Goal: Task Accomplishment & Management: Use online tool/utility

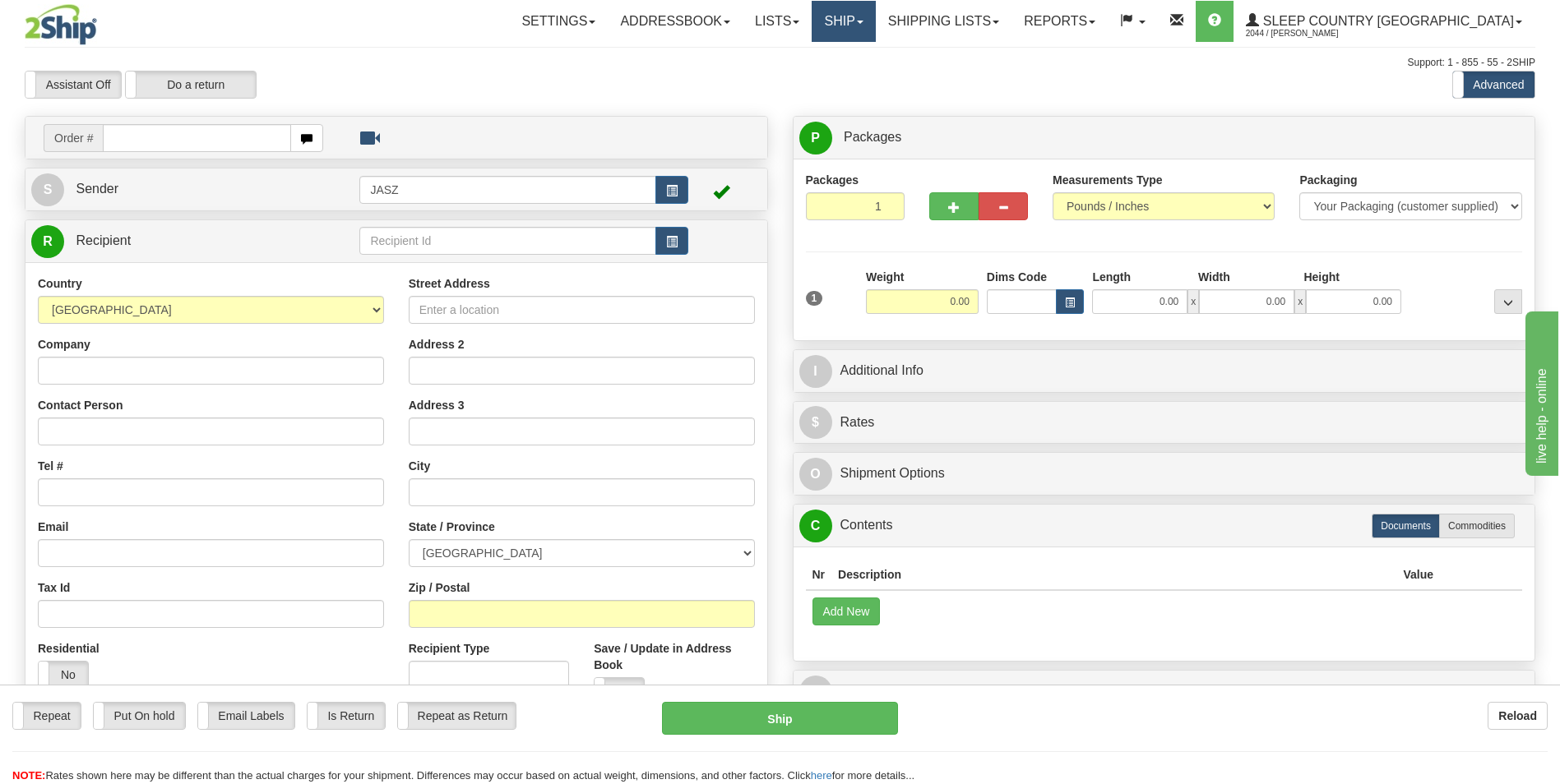
click at [875, 21] on link "Ship" at bounding box center [843, 21] width 63 height 41
click at [858, 83] on span "OnHold / Order Queue" at bounding box center [800, 79] width 116 height 14
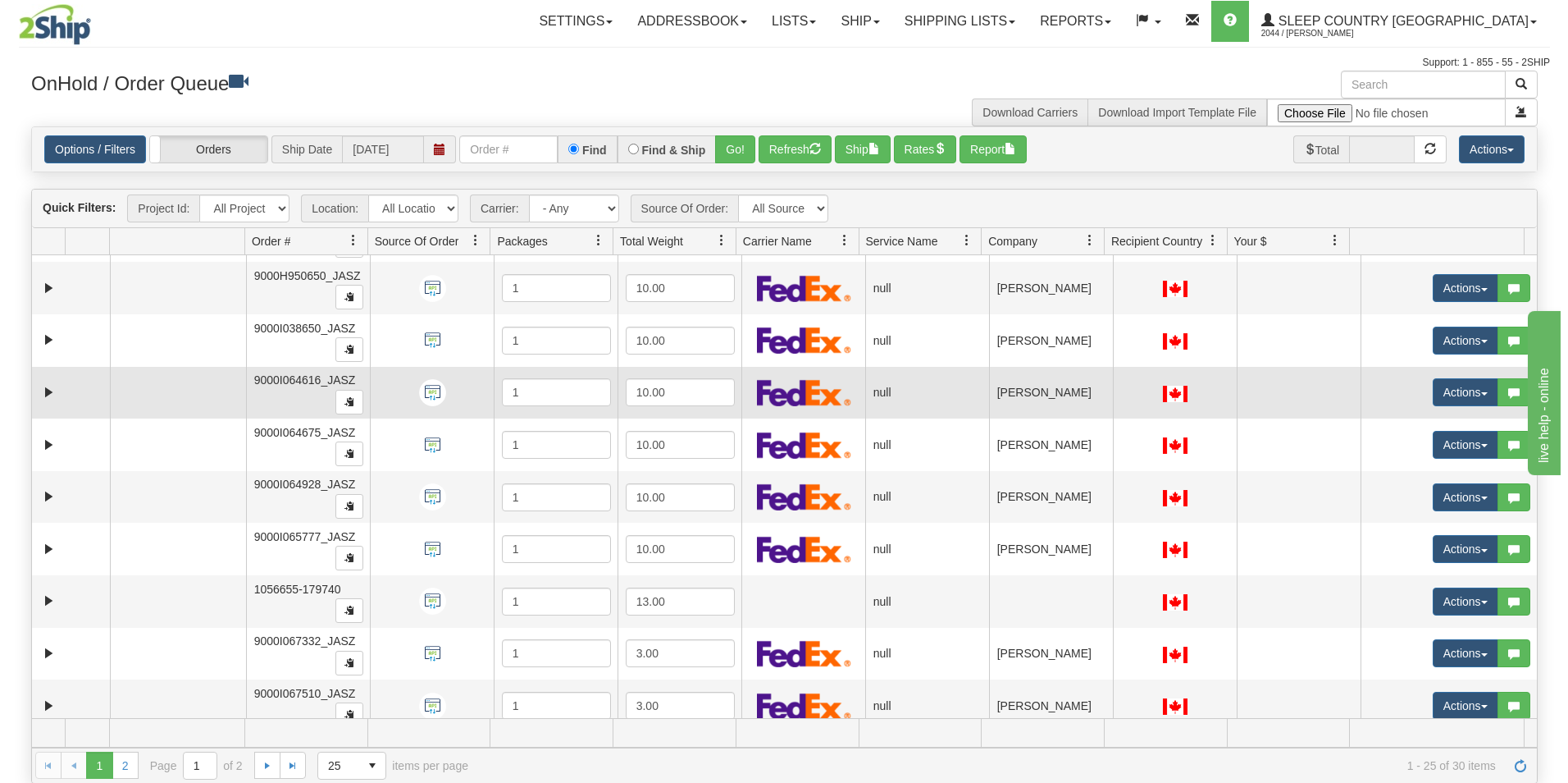
scroll to position [657, 0]
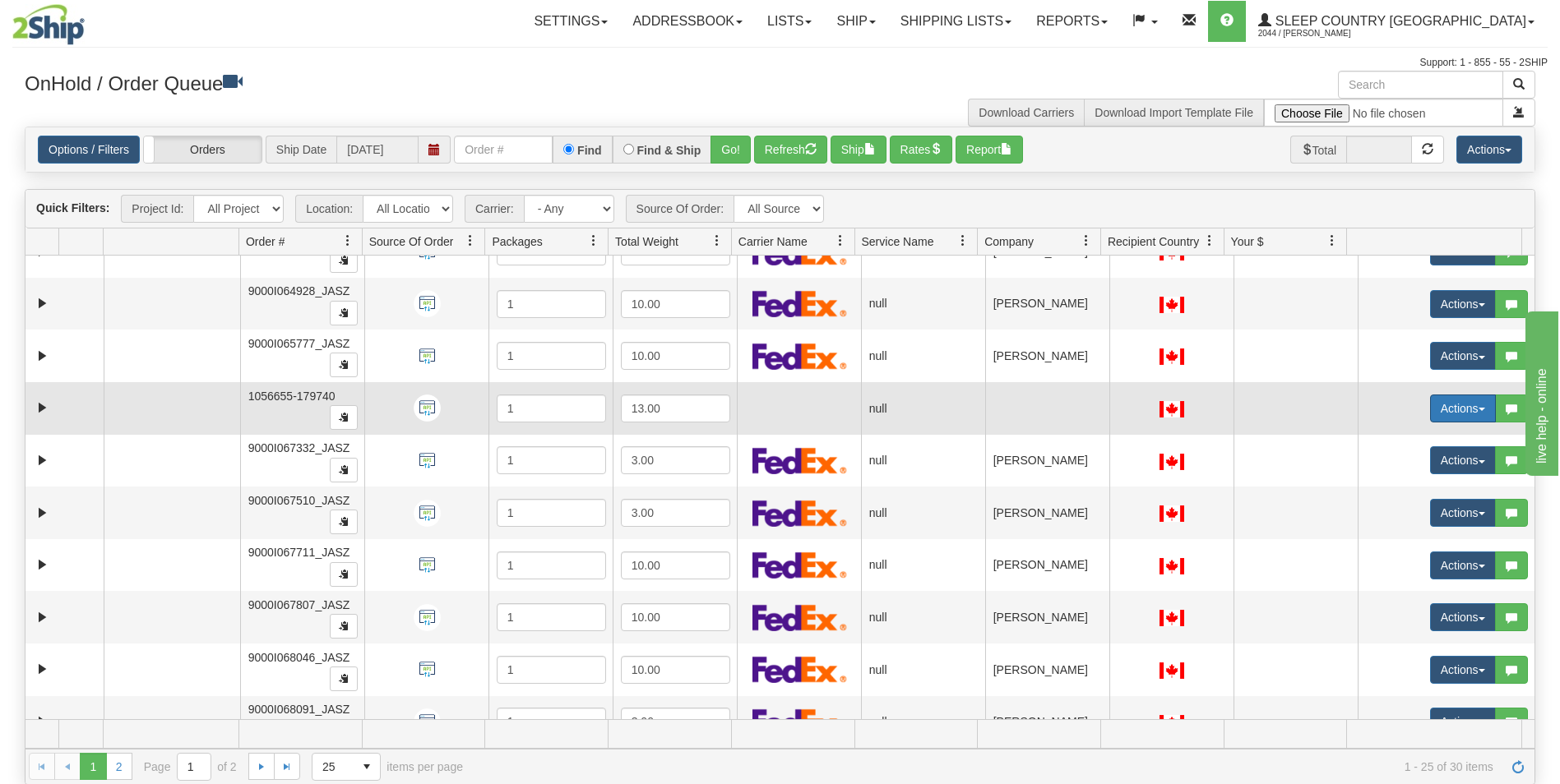
click at [1435, 416] on button "Actions" at bounding box center [1463, 408] width 66 height 28
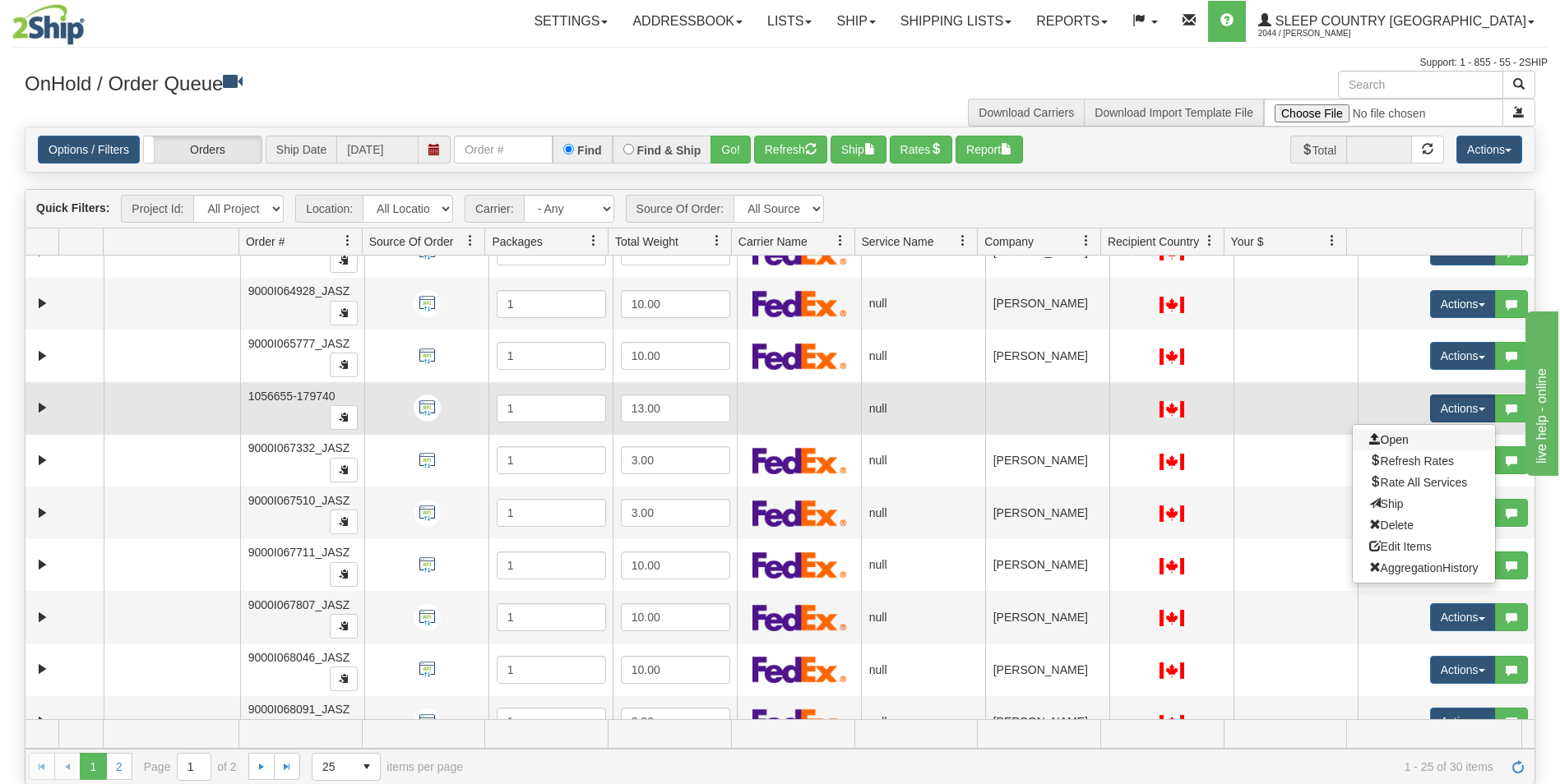
click at [1409, 438] on link "Open" at bounding box center [1423, 440] width 142 height 21
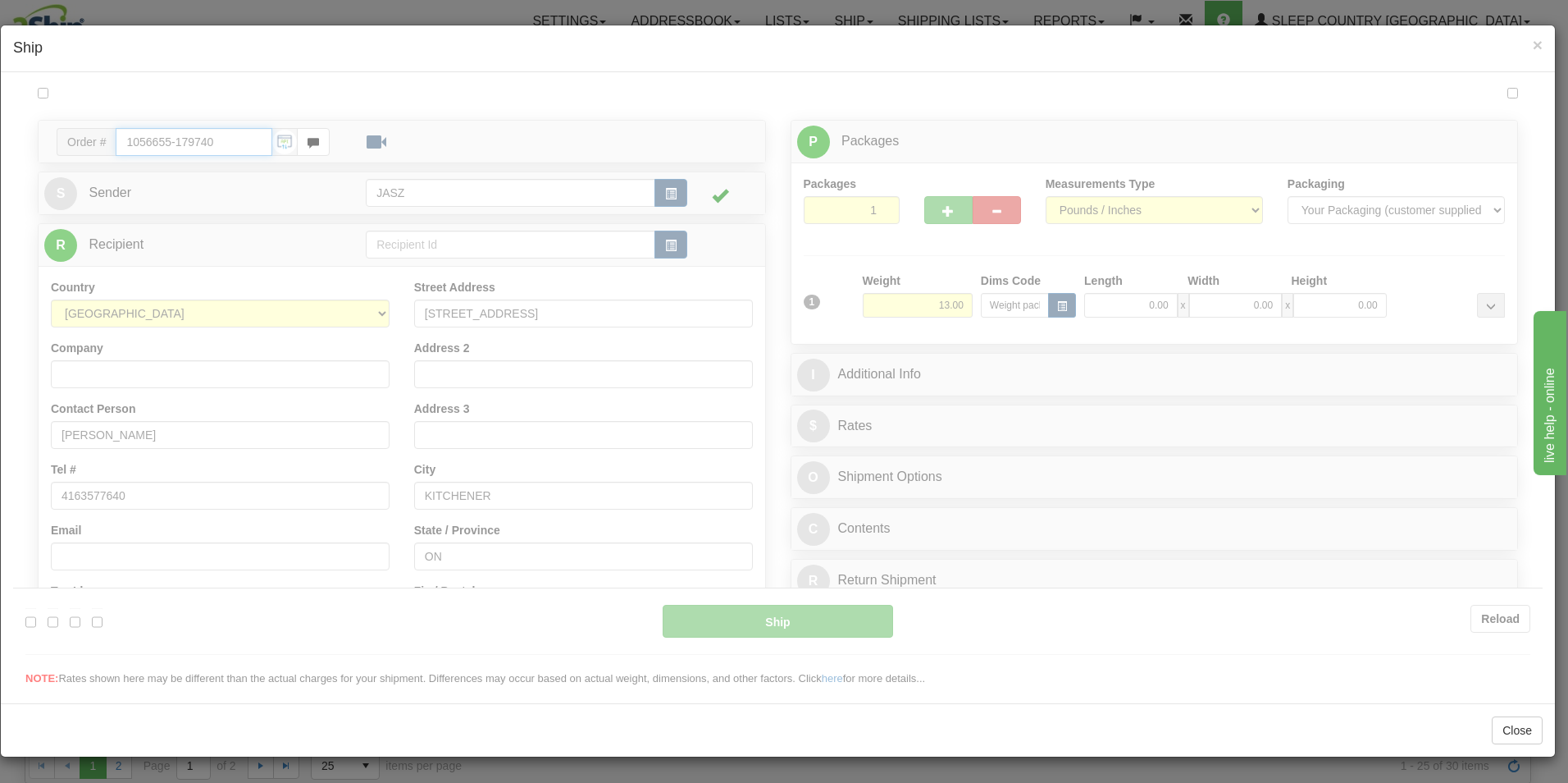
type input "09:56"
type input "16:00"
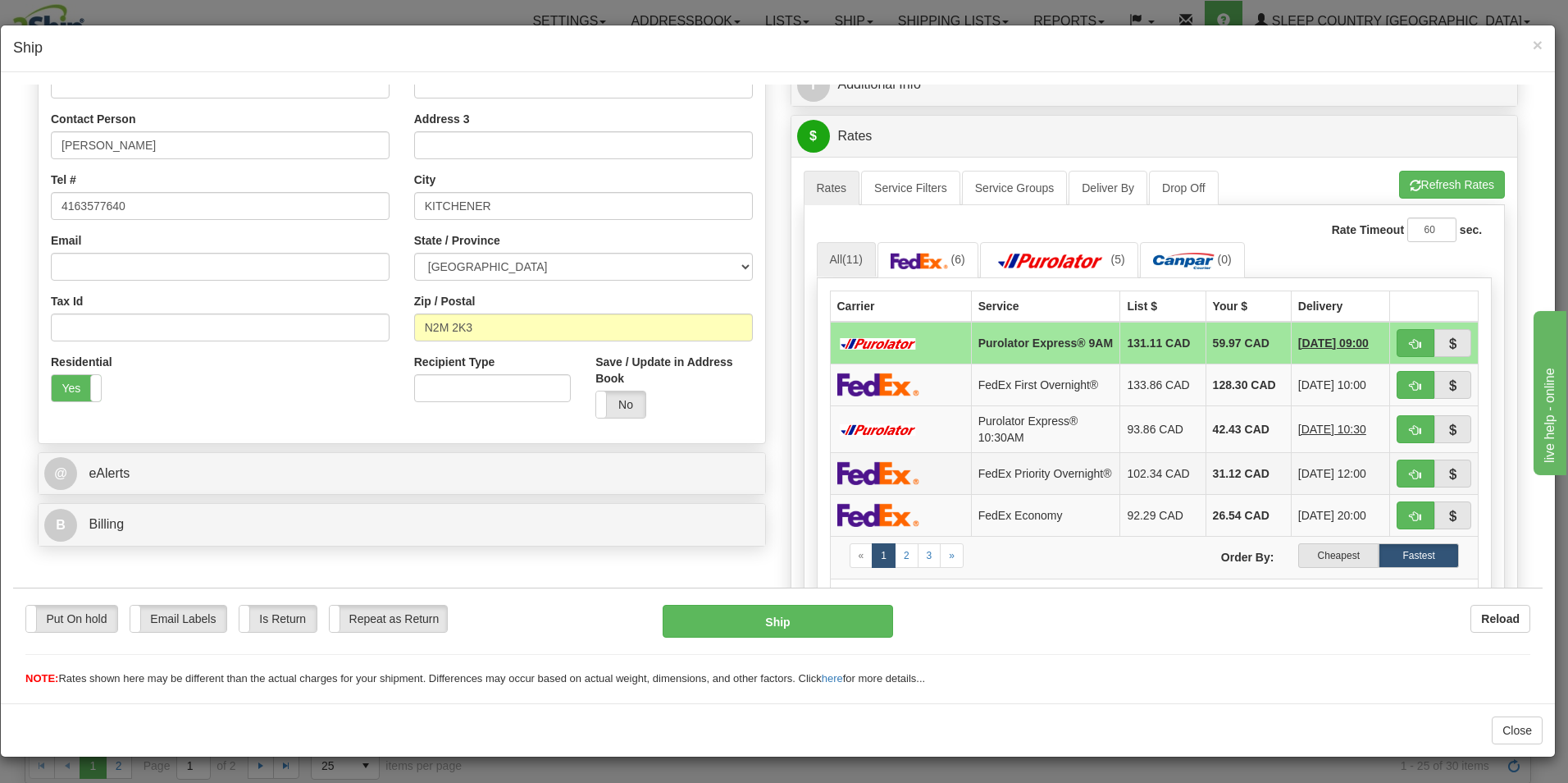
scroll to position [328, 0]
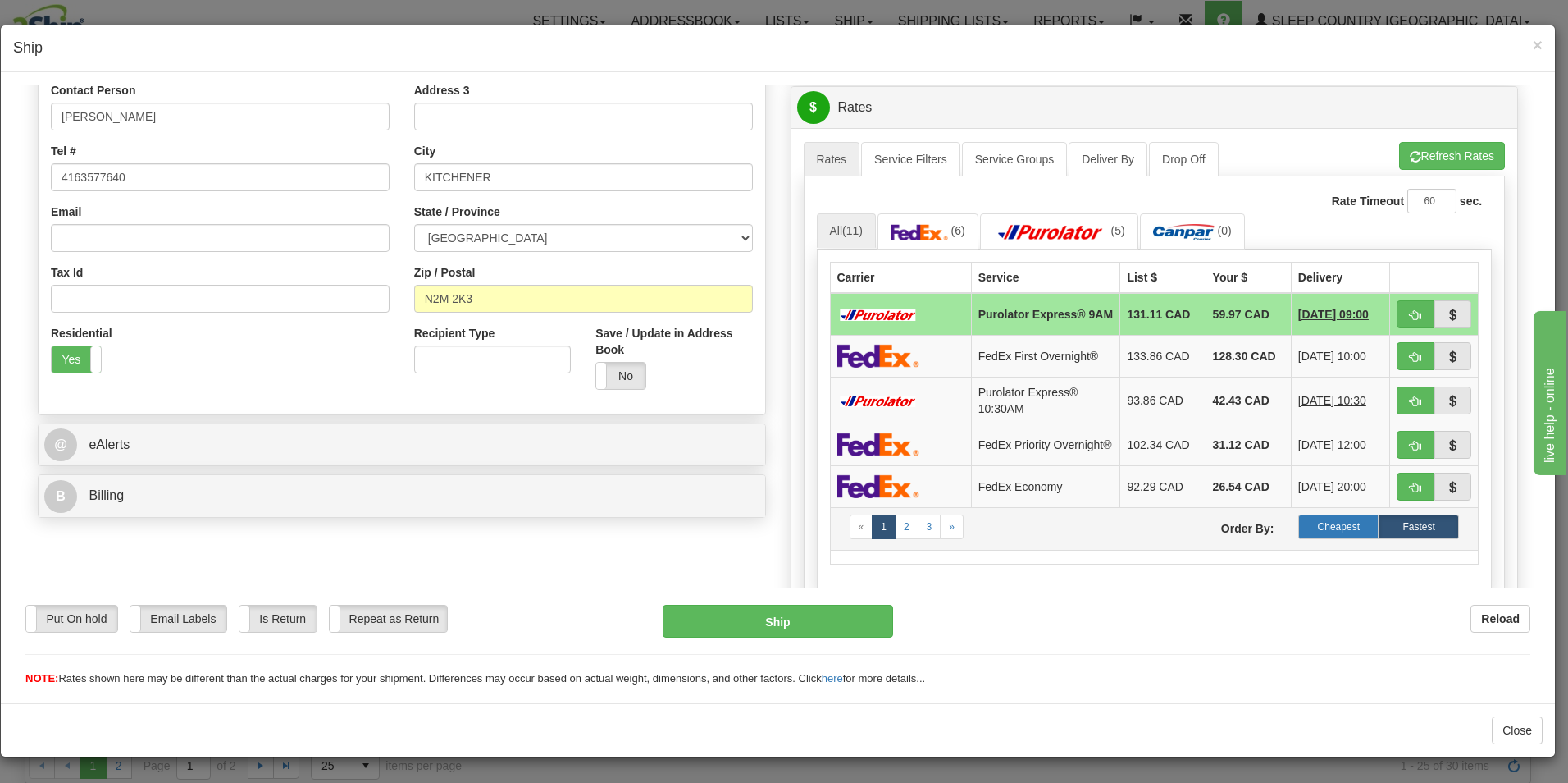
click at [1317, 535] on label "Cheapest" at bounding box center [1338, 525] width 80 height 24
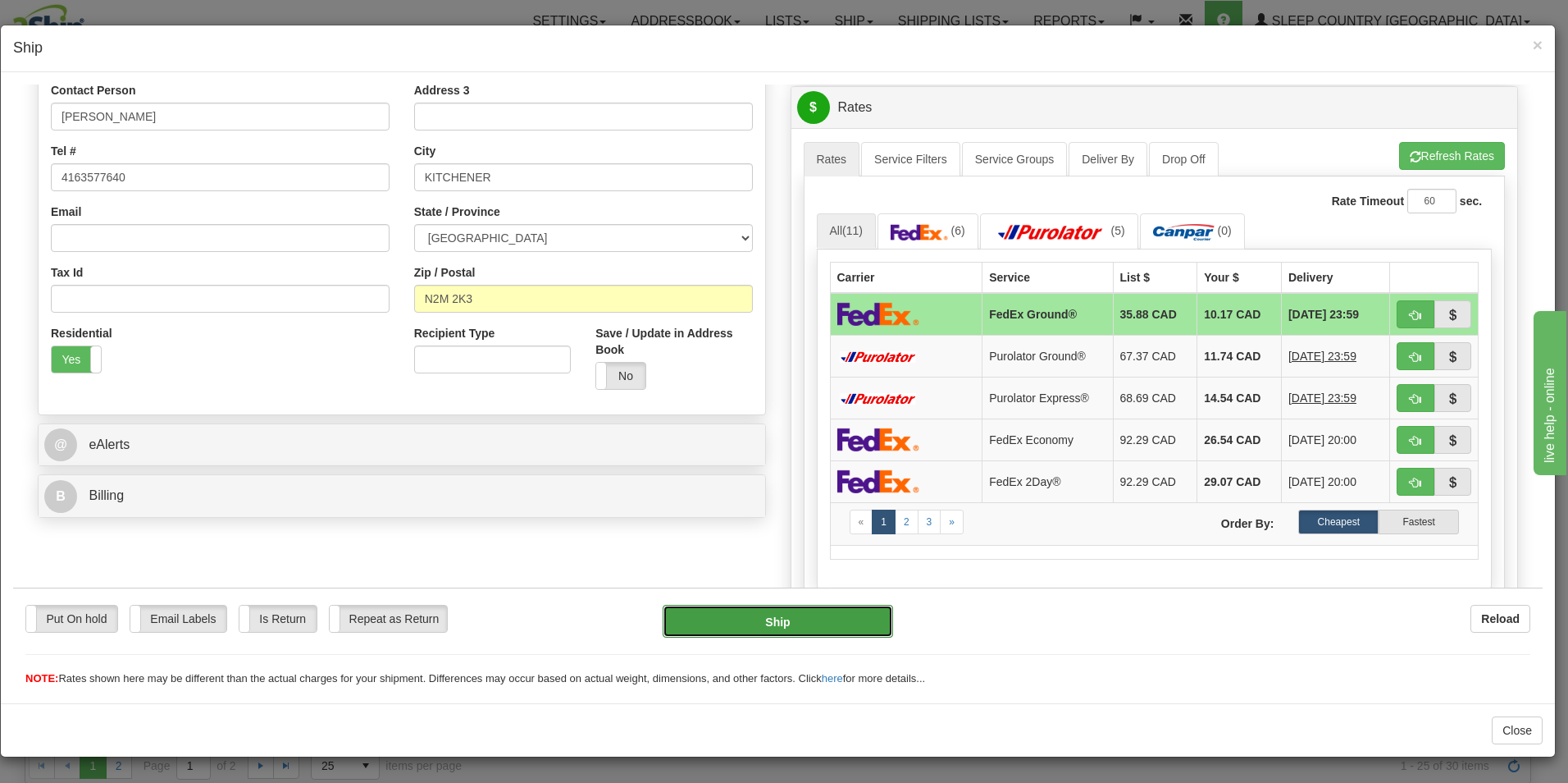
click at [784, 635] on button "Ship" at bounding box center [778, 621] width 231 height 33
type input "92"
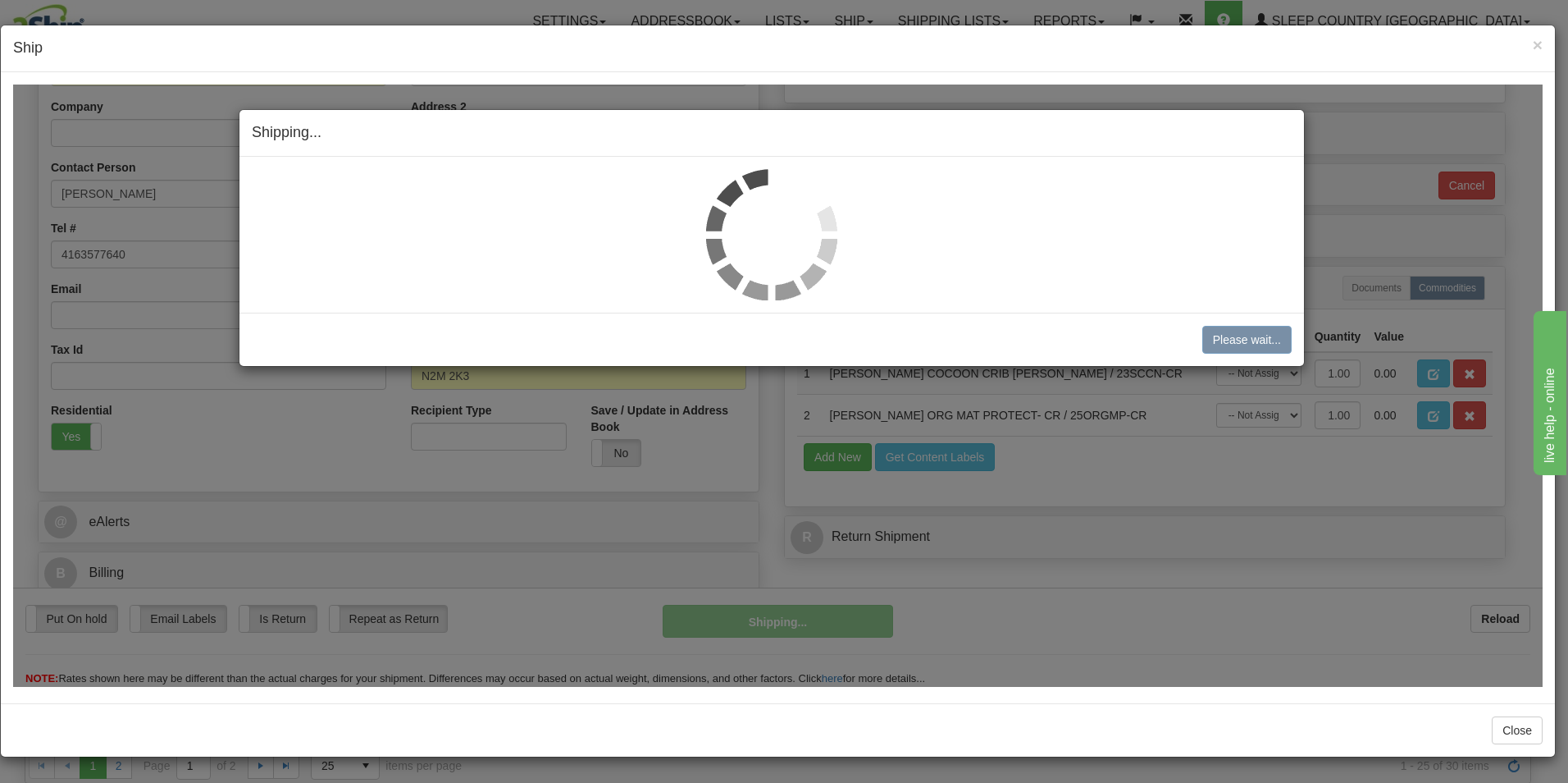
scroll to position [251, 0]
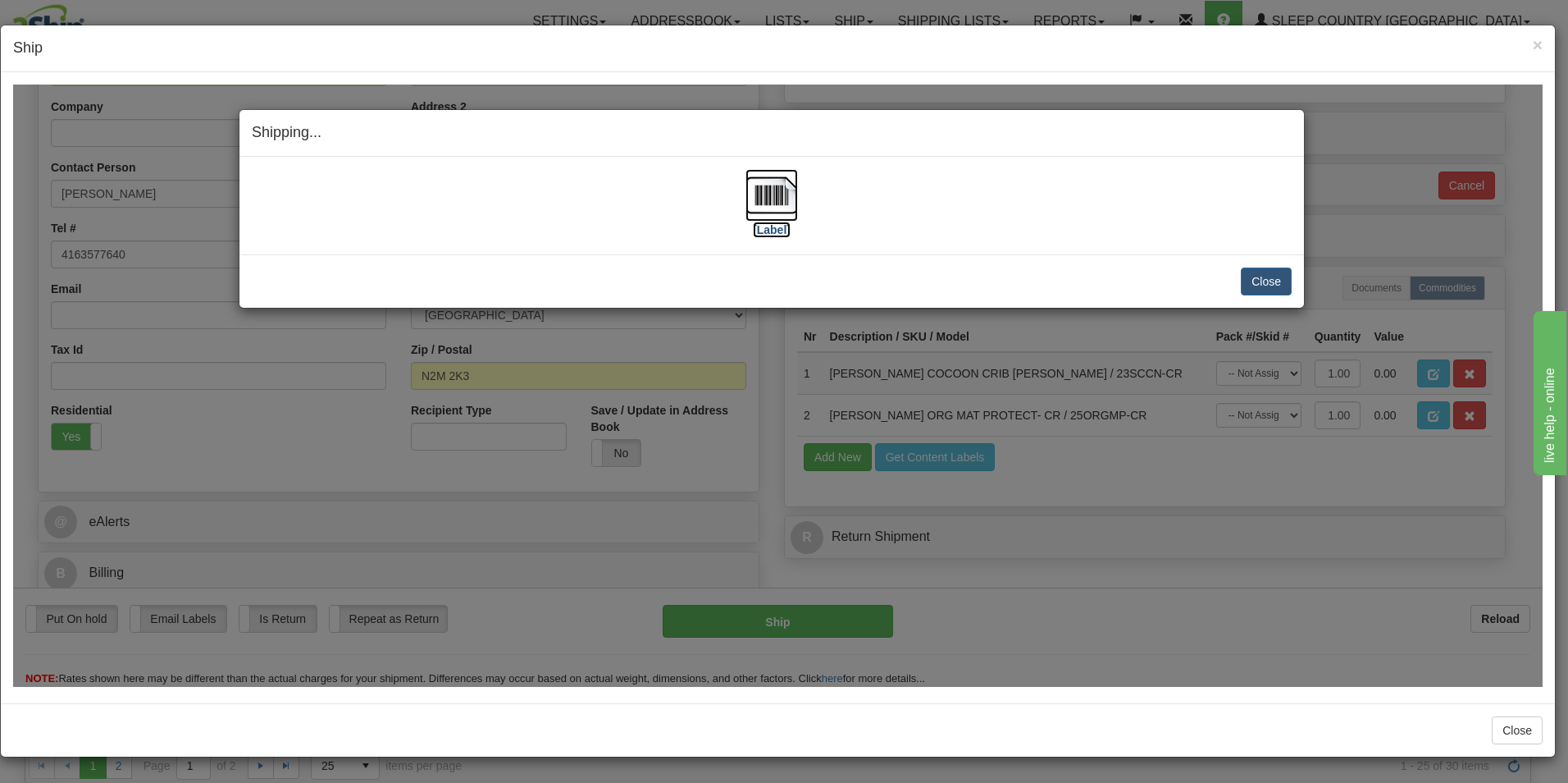
click at [761, 204] on img at bounding box center [772, 194] width 52 height 52
click at [1251, 270] on button "Close" at bounding box center [1266, 280] width 50 height 28
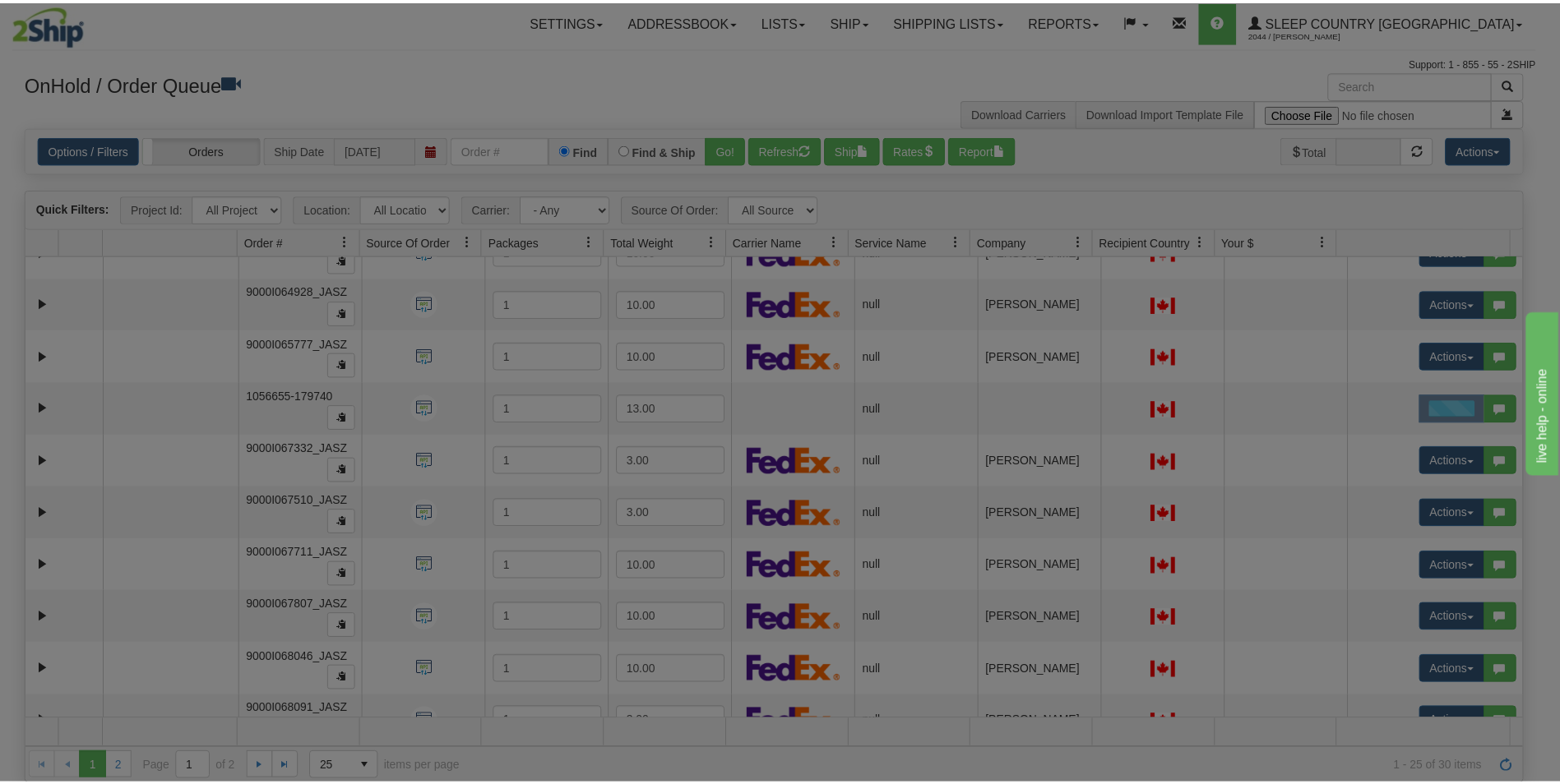
scroll to position [0, 0]
